Goal: Transaction & Acquisition: Obtain resource

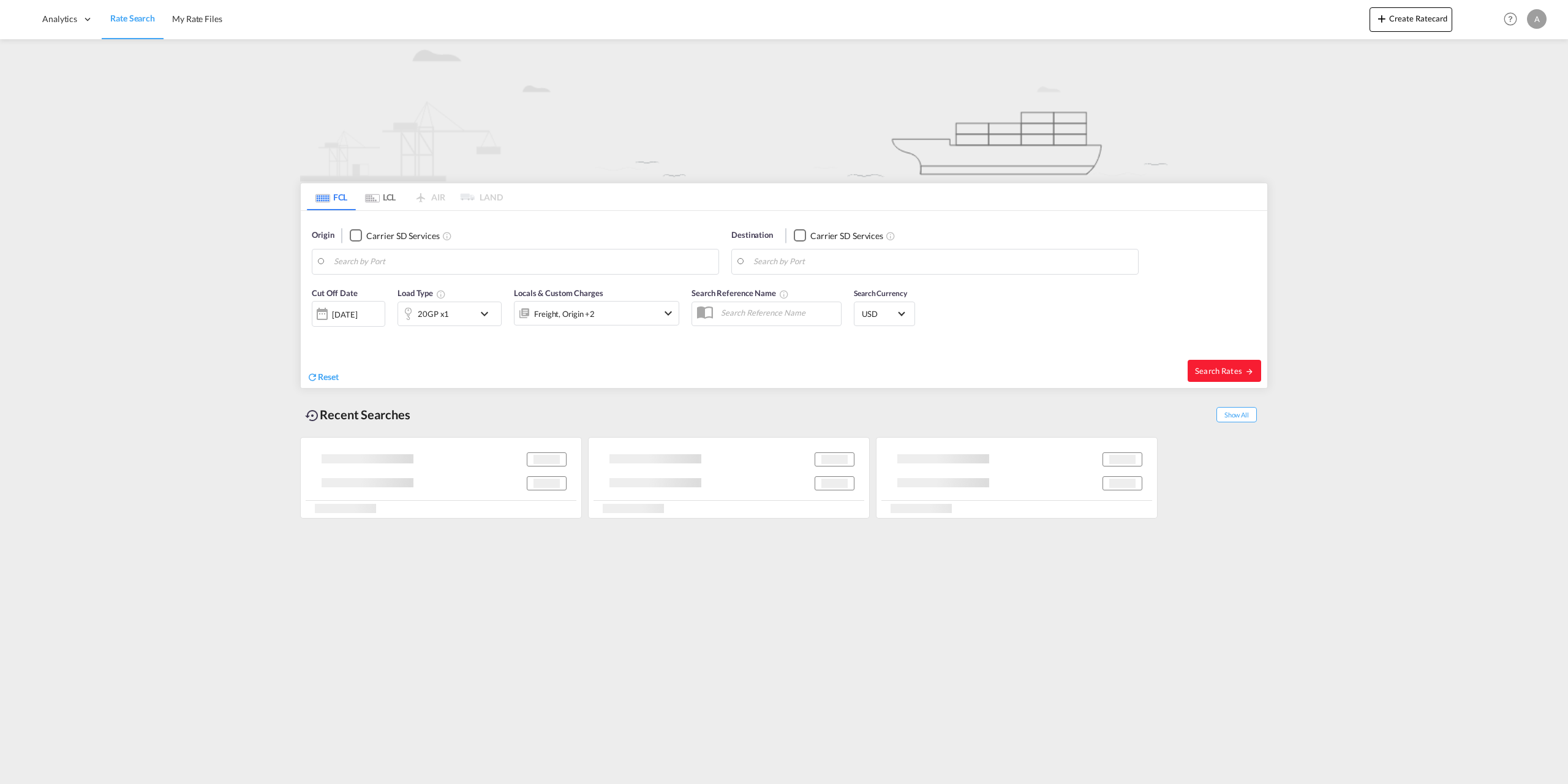
type input "Aarhus, DKAAR"
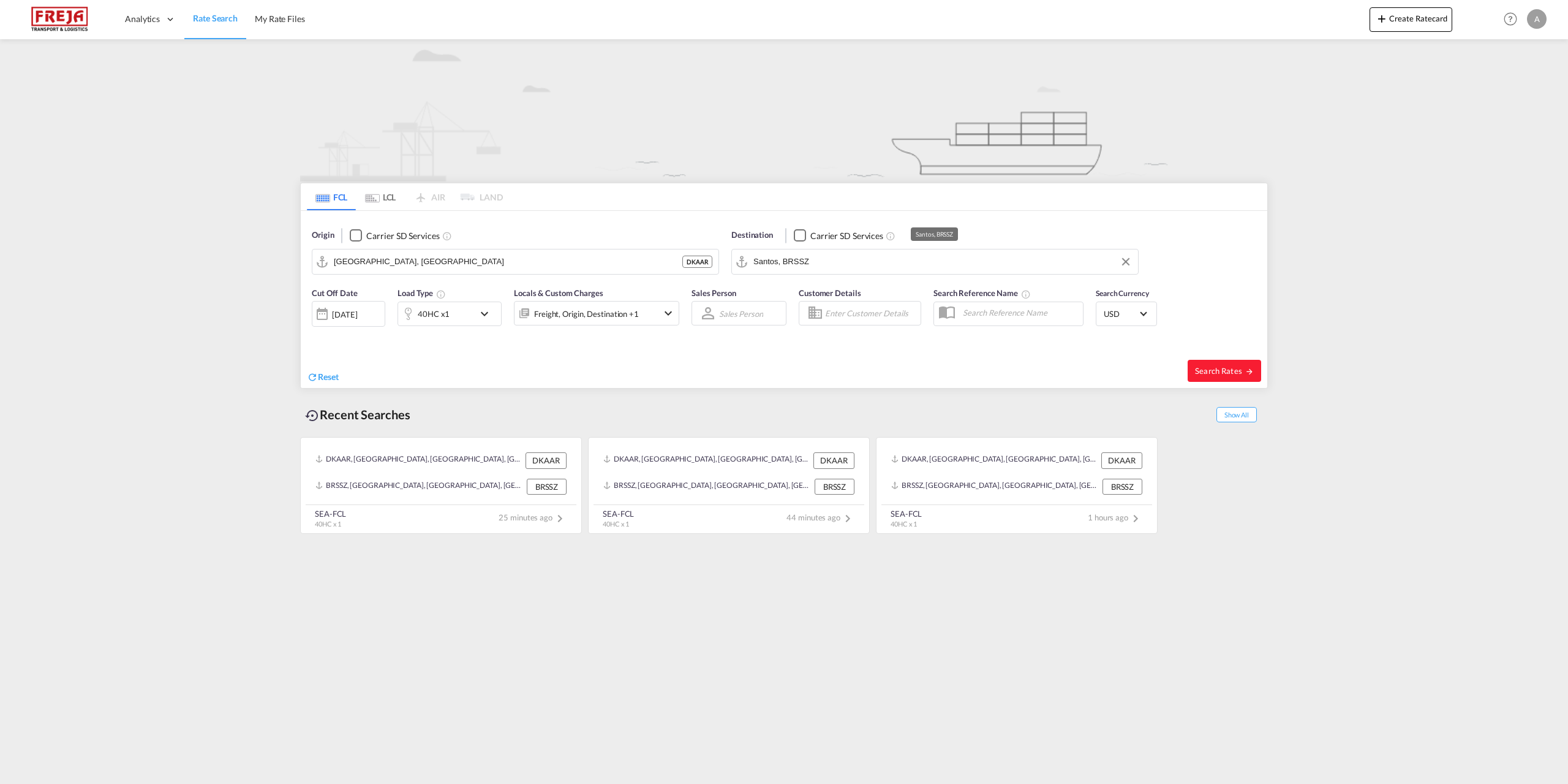
click at [927, 261] on input "Santos, BRSSZ" at bounding box center [943, 261] width 379 height 18
click at [794, 332] on div "Willemstad Curaçao CWWIL" at bounding box center [849, 332] width 233 height 36
type input "Willemstad, CWWIL"
click at [349, 305] on div "29 Aug 2025" at bounding box center [348, 313] width 74 height 26
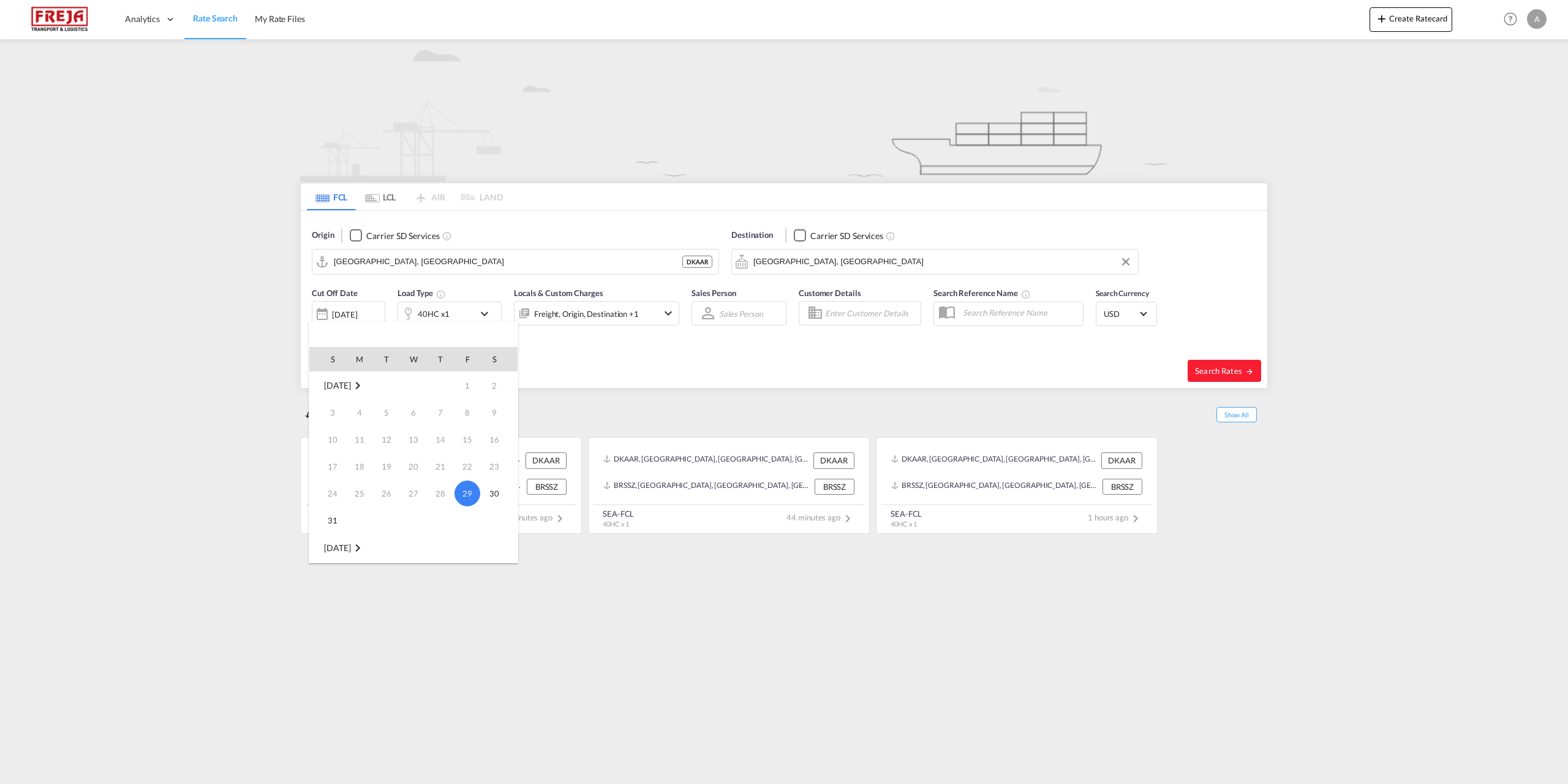
click at [347, 546] on span "Sep 2025" at bounding box center [337, 547] width 26 height 11
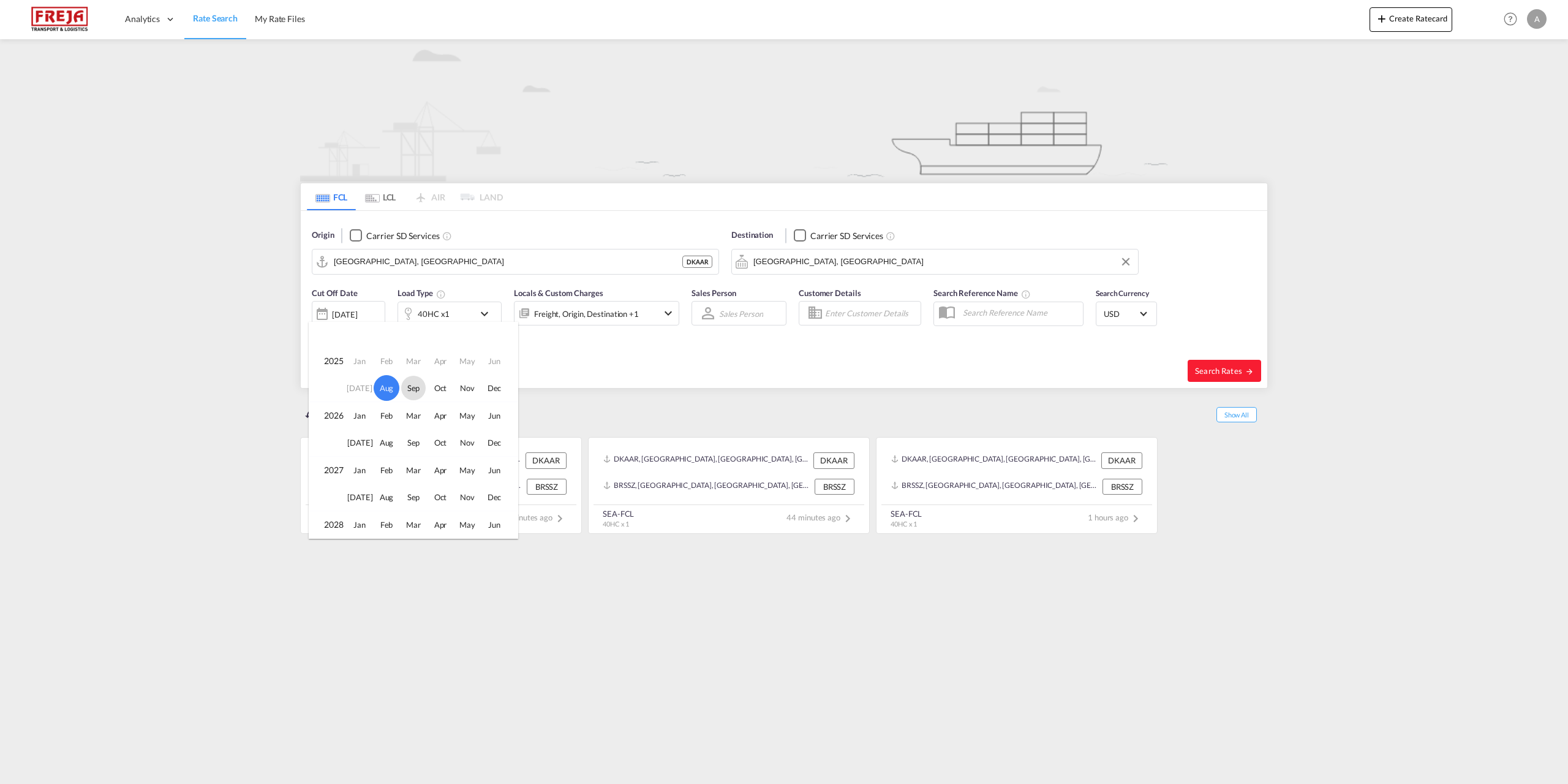
click at [414, 382] on span "Sep" at bounding box center [413, 388] width 25 height 25
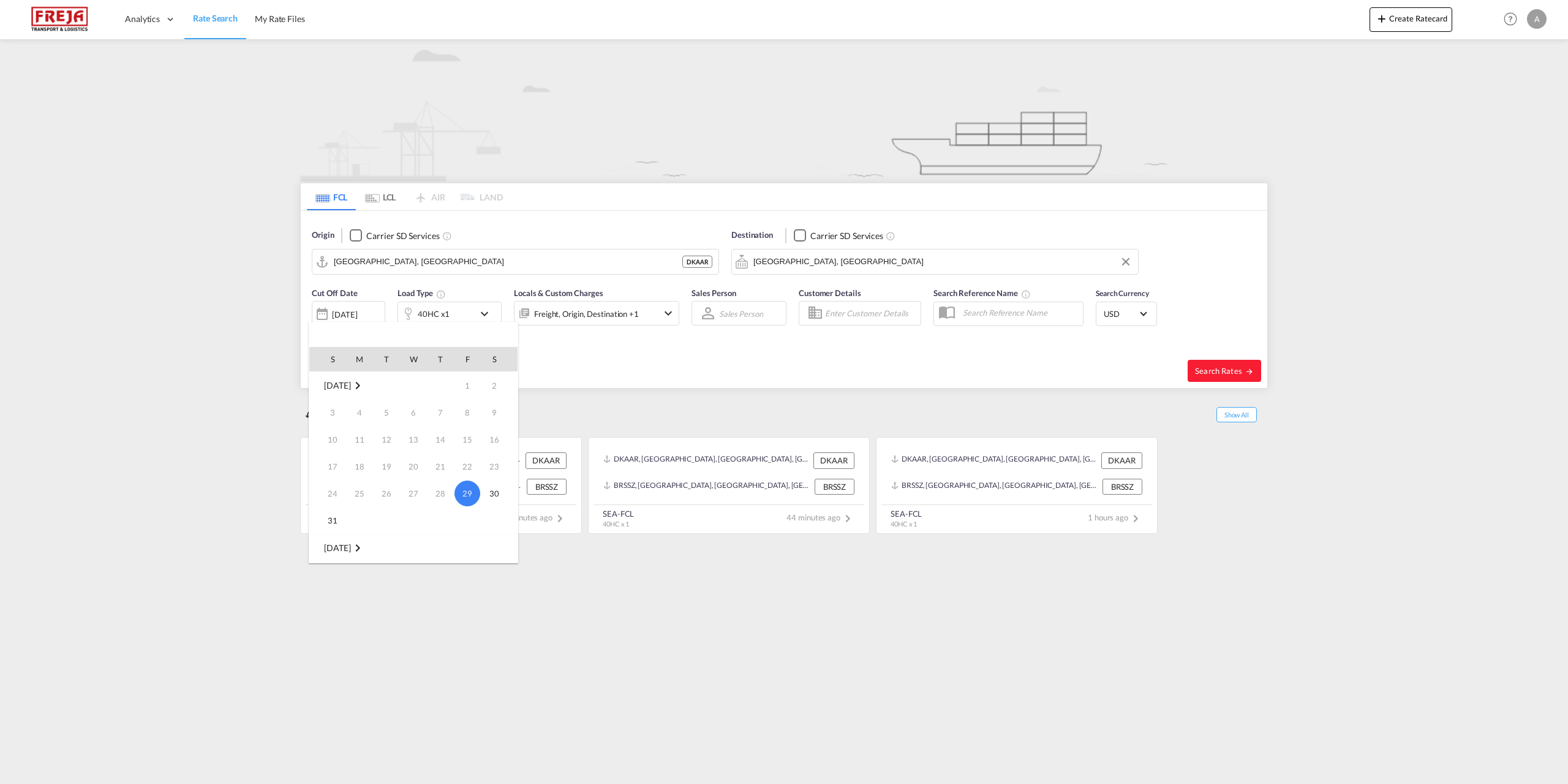
scroll to position [162, 0]
click at [367, 412] on span "1" at bounding box center [360, 413] width 25 height 25
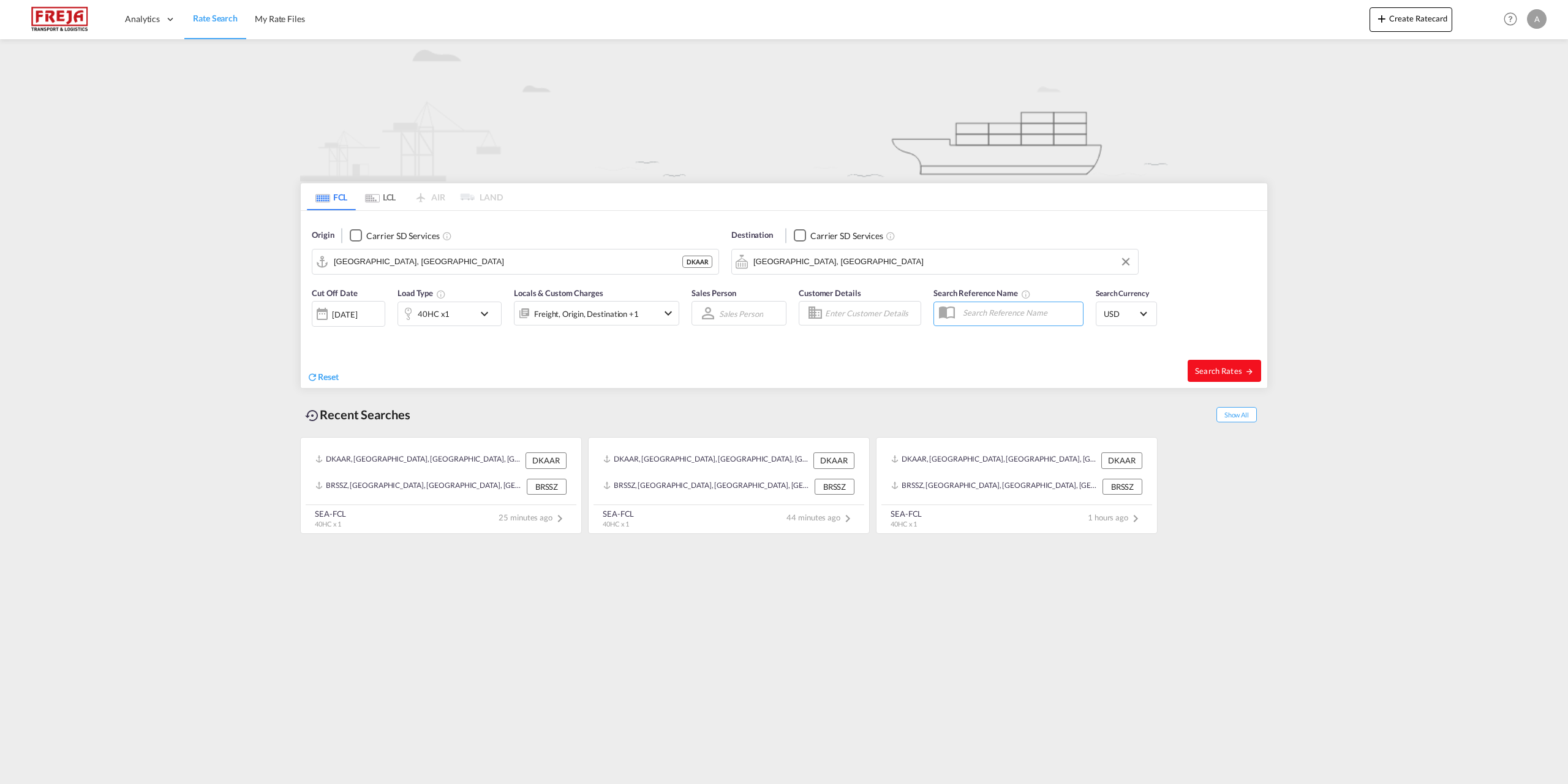
click at [1210, 366] on span "Search Rates" at bounding box center [1224, 370] width 59 height 10
type input "DKAAR to CWWIL / 1 Sep 2025"
